Goal: Browse casually

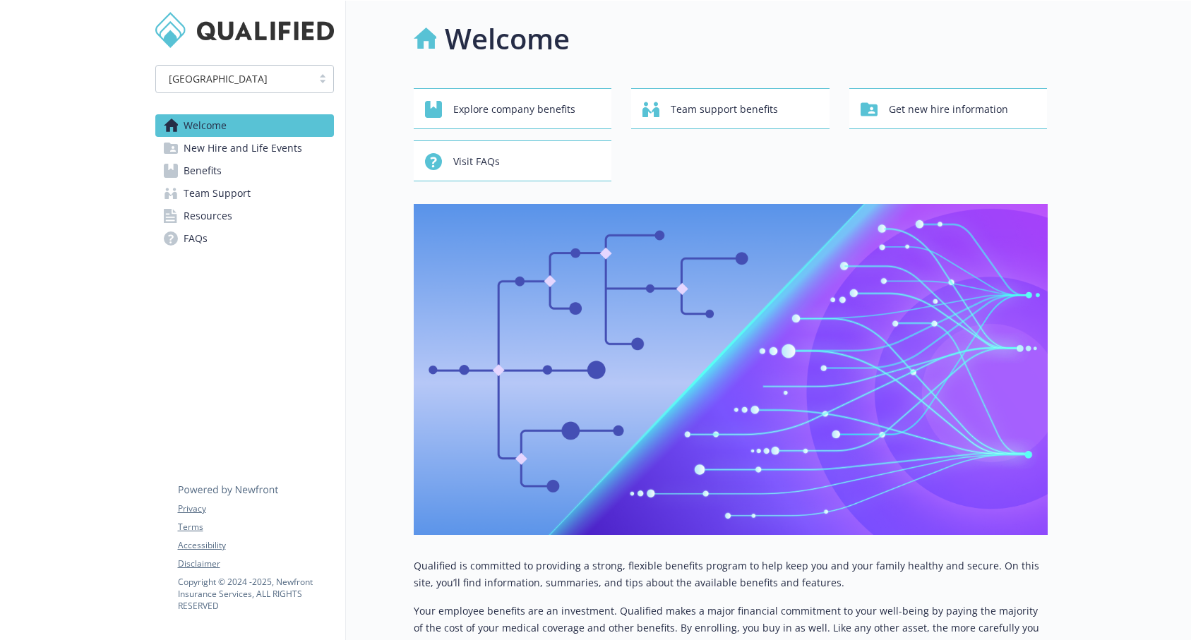
click at [711, 64] on div "Welcome Explore company benefits Team support benefits Get new hire information…" at bounding box center [731, 438] width 634 height 841
